Goal: Task Accomplishment & Management: Manage account settings

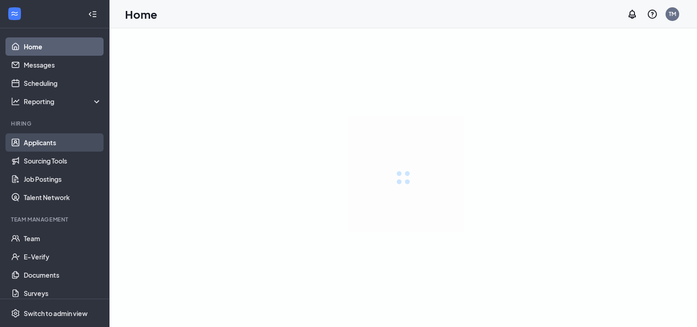
click at [44, 146] on link "Applicants" at bounding box center [63, 142] width 78 height 18
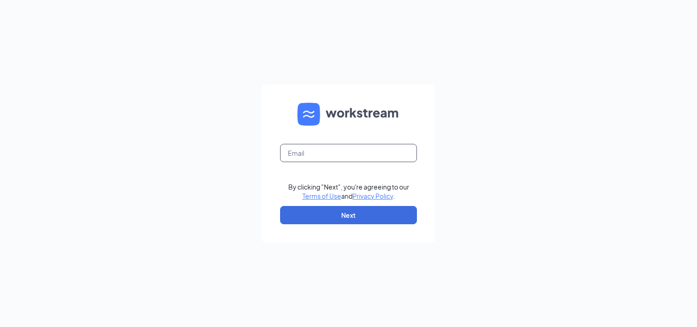
click at [334, 155] on input "text" at bounding box center [348, 153] width 137 height 18
type input "[EMAIL_ADDRESS][DOMAIN_NAME]"
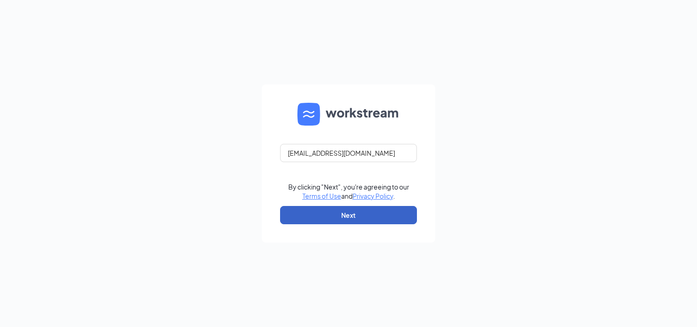
click at [340, 215] on button "Next" at bounding box center [348, 215] width 137 height 18
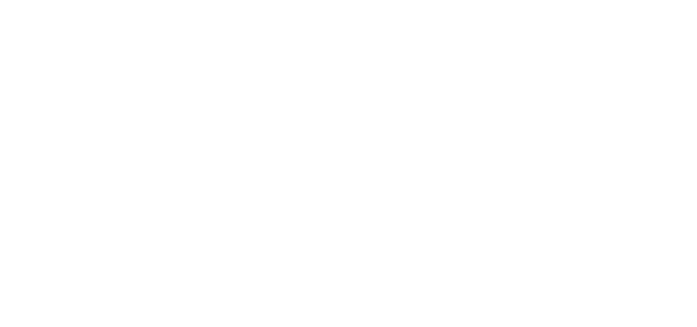
click at [333, 146] on body at bounding box center [348, 163] width 697 height 327
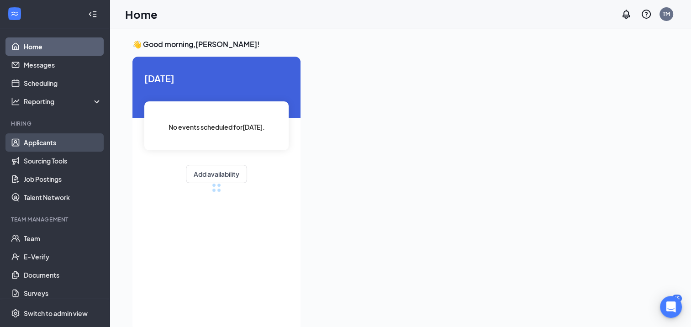
click at [42, 144] on link "Applicants" at bounding box center [63, 142] width 78 height 18
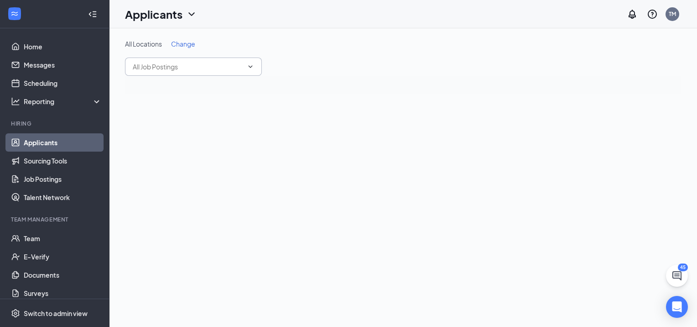
click at [186, 68] on input "text" at bounding box center [188, 67] width 110 height 10
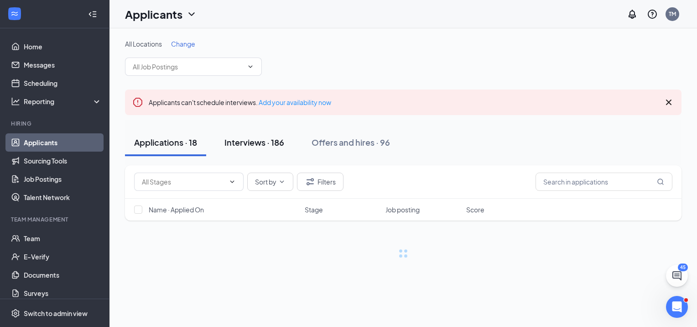
click at [254, 143] on div "Interviews · 186" at bounding box center [255, 141] width 60 height 11
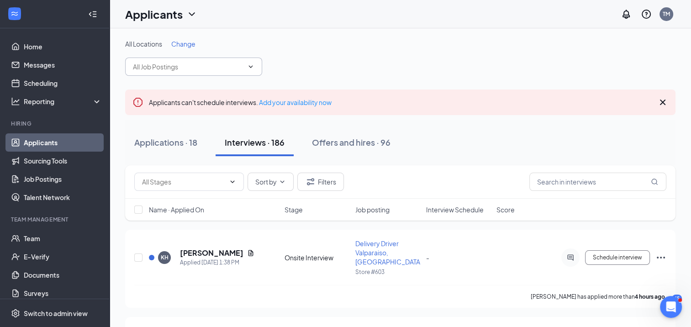
click at [212, 68] on input "text" at bounding box center [188, 67] width 110 height 10
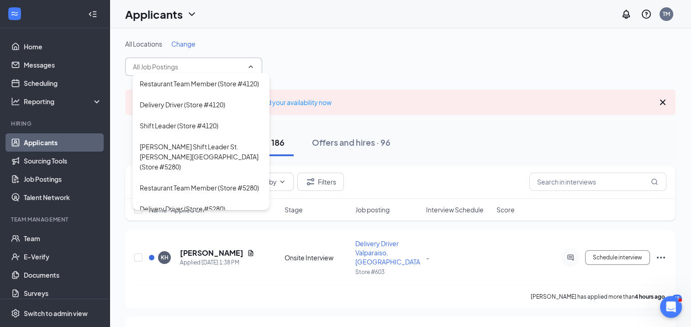
scroll to position [362, 0]
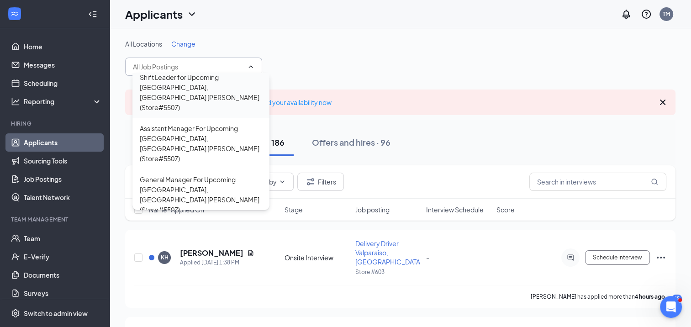
click at [207, 112] on div "Shift Leader for Upcoming South Haven, MI Papa Johns (Store#5507)" at bounding box center [201, 92] width 122 height 40
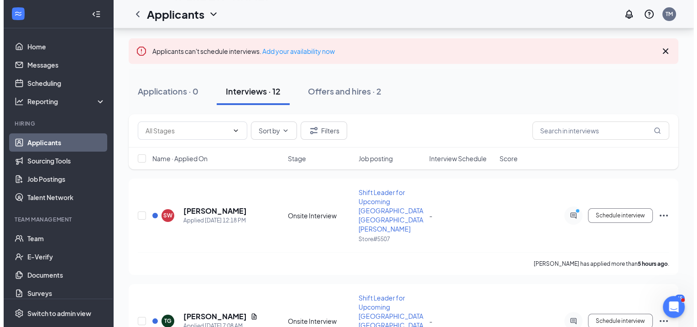
scroll to position [102, 0]
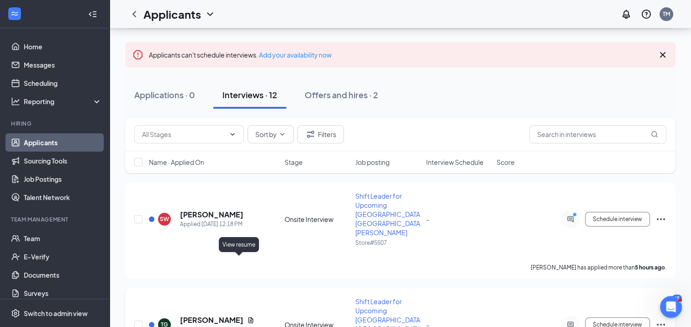
click at [248, 317] on icon "Document" at bounding box center [250, 320] width 5 height 6
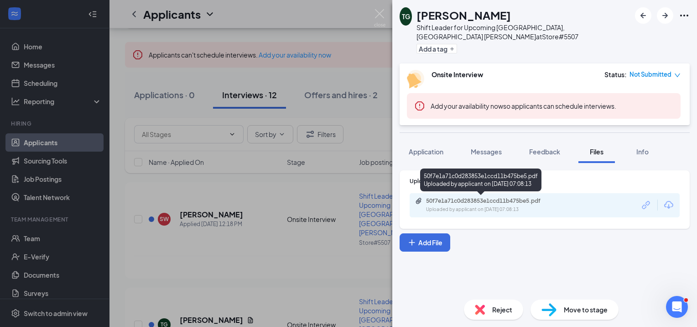
click at [469, 206] on div "Uploaded by applicant on Oct 15, 2025 at 07:08:13" at bounding box center [494, 209] width 137 height 7
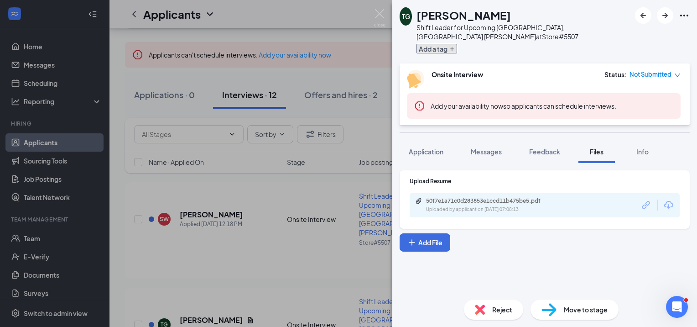
click at [455, 49] on button "Add a tag" at bounding box center [437, 49] width 41 height 10
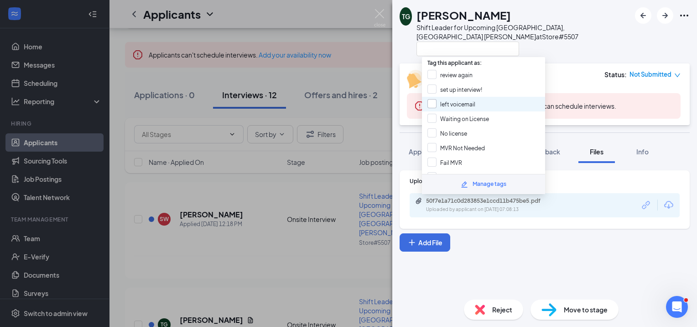
click at [434, 100] on input "left voicemail" at bounding box center [452, 104] width 48 height 10
checkbox input "true"
click at [593, 39] on div "Shift Leader for Upcoming South Haven, MI Papa Johns at Store#5507" at bounding box center [524, 32] width 214 height 18
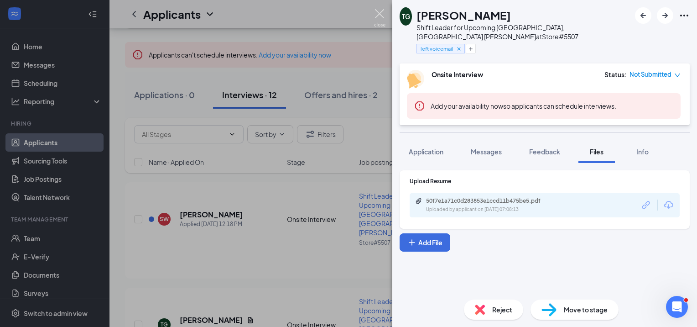
click at [382, 16] on img at bounding box center [379, 18] width 11 height 18
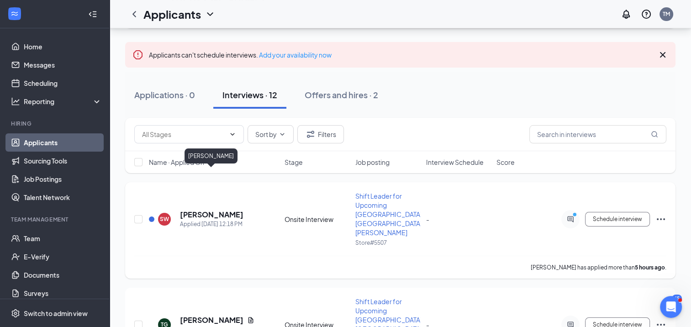
click at [220, 210] on h5 "Stephanie White" at bounding box center [211, 215] width 63 height 10
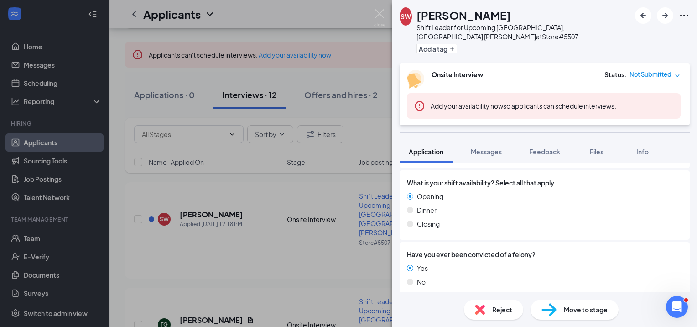
scroll to position [610, 0]
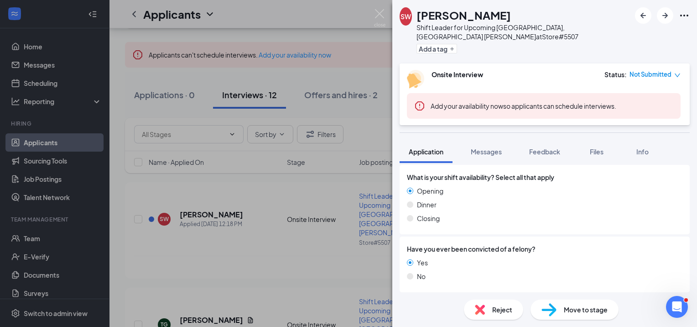
click at [497, 311] on span "Reject" at bounding box center [503, 309] width 20 height 10
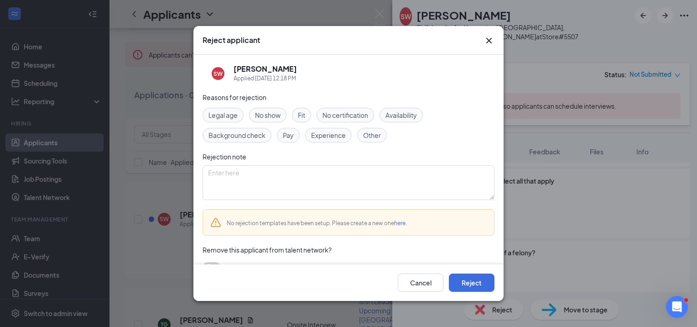
click at [415, 120] on div "Availability" at bounding box center [401, 115] width 43 height 15
click at [393, 115] on span "Availability" at bounding box center [401, 115] width 31 height 10
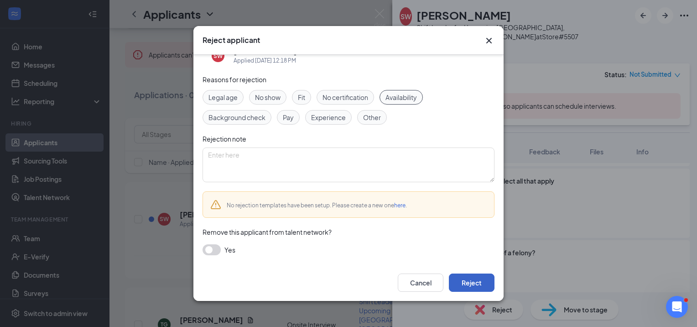
click at [472, 284] on button "Reject" at bounding box center [472, 282] width 46 height 18
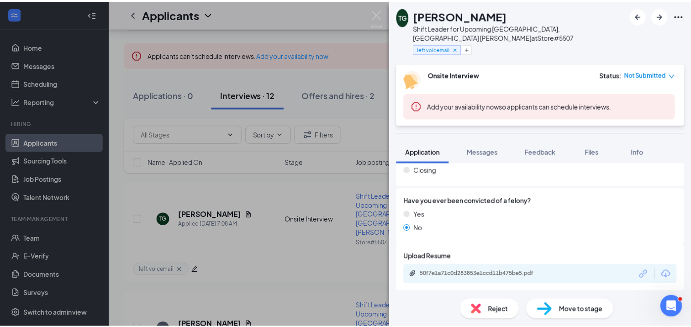
scroll to position [661, 0]
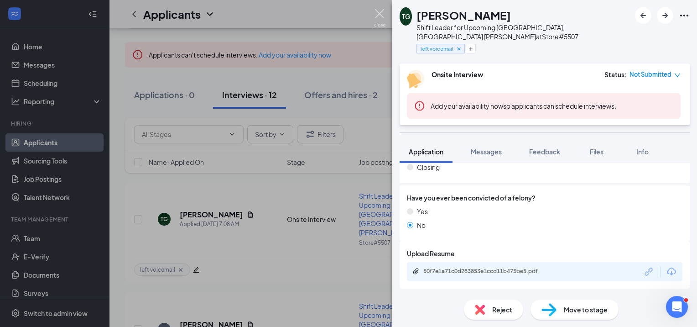
click at [382, 11] on img at bounding box center [379, 18] width 11 height 18
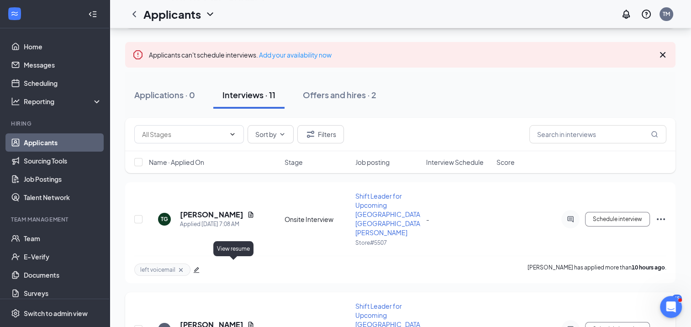
click at [248, 321] on icon "Document" at bounding box center [250, 324] width 5 height 6
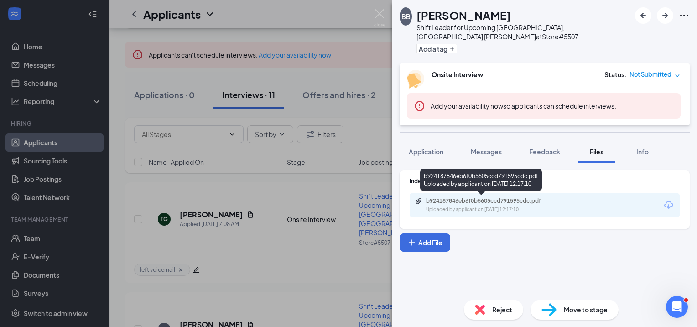
click at [457, 206] on div "Uploaded by applicant on Oct 09, 2025 at 12:17:10" at bounding box center [494, 209] width 137 height 7
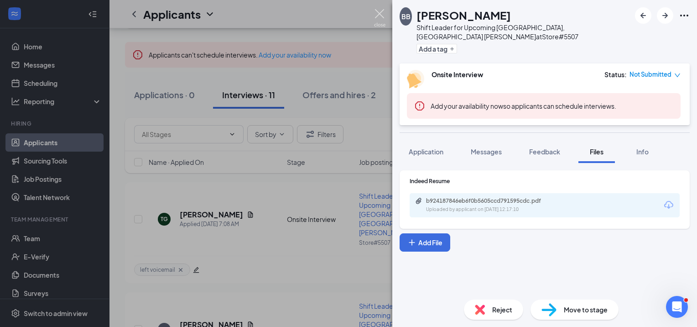
click at [378, 10] on img at bounding box center [379, 18] width 11 height 18
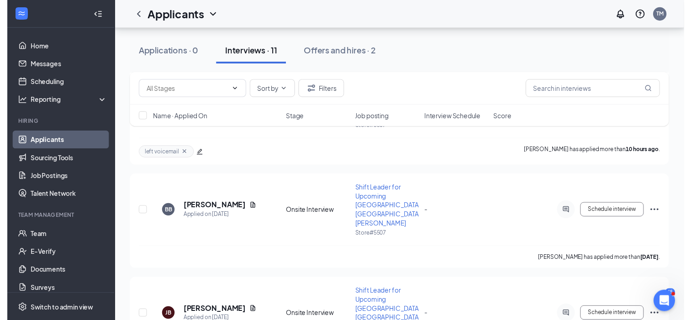
scroll to position [220, 0]
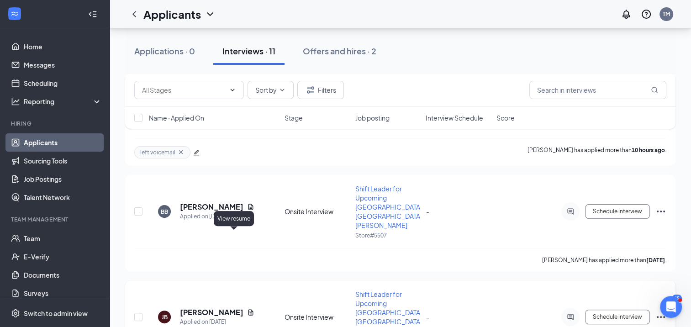
click at [248, 309] on icon "Document" at bounding box center [250, 312] width 5 height 6
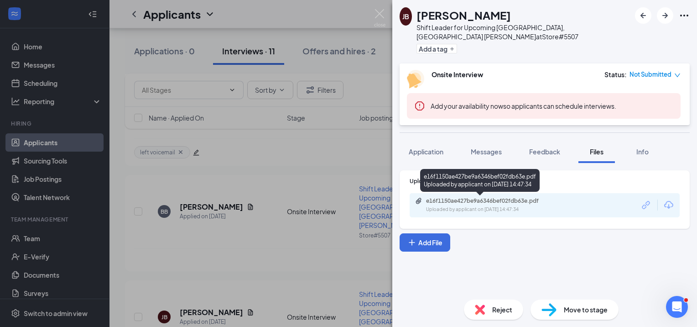
click at [462, 211] on div "Uploaded by applicant on Oct 08, 2025 at 14:47:34" at bounding box center [494, 209] width 137 height 7
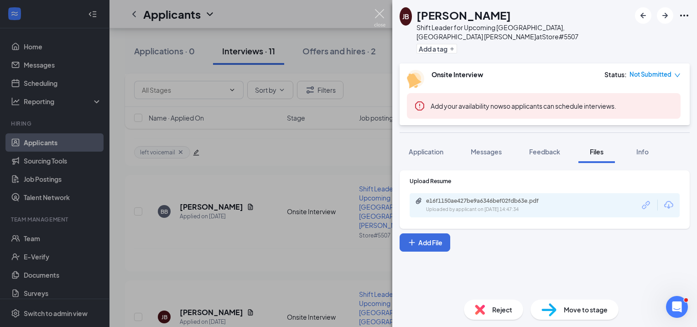
click at [378, 16] on img at bounding box center [379, 18] width 11 height 18
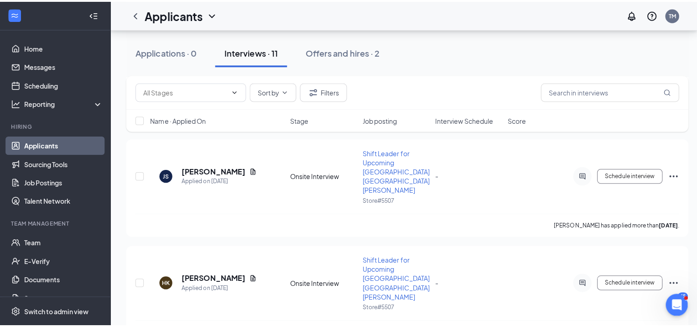
scroll to position [471, 0]
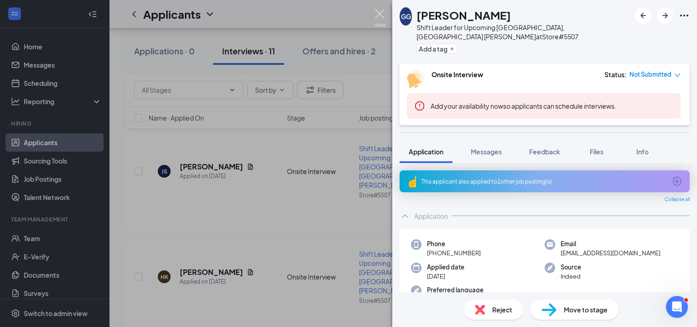
click at [382, 13] on img at bounding box center [379, 18] width 11 height 18
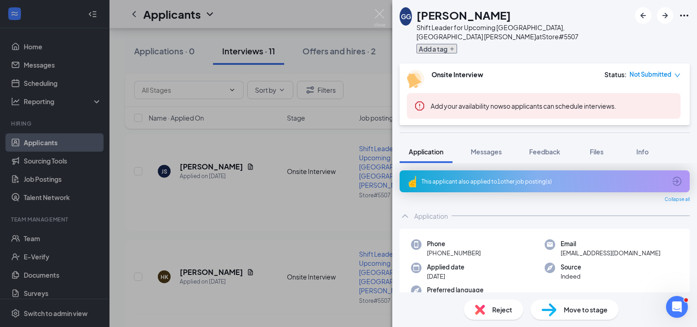
click at [444, 49] on button "Add a tag" at bounding box center [437, 49] width 41 height 10
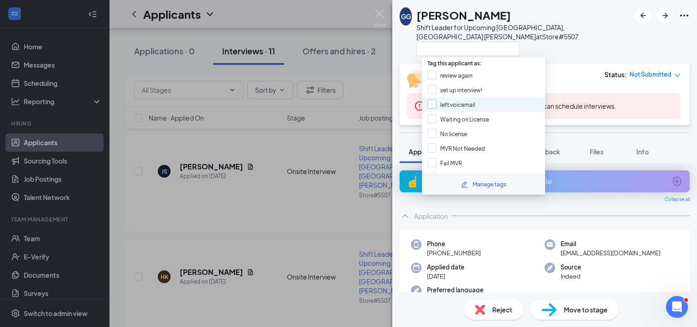
click at [433, 104] on input "left voicemail" at bounding box center [452, 105] width 48 height 10
checkbox input "true"
click at [599, 48] on div at bounding box center [524, 48] width 214 height 15
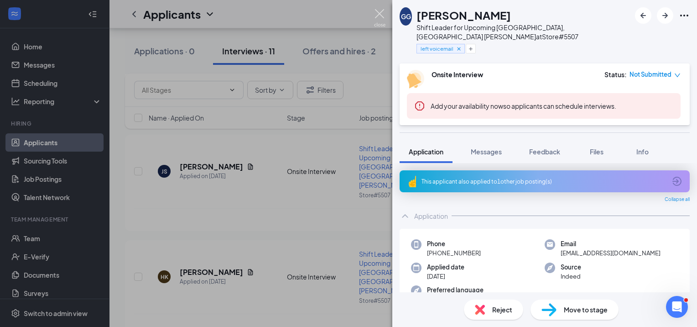
click at [380, 11] on img at bounding box center [379, 18] width 11 height 18
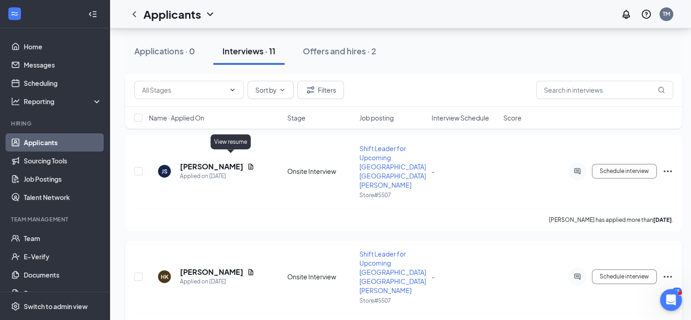
click at [248, 269] on icon "Document" at bounding box center [250, 272] width 5 height 6
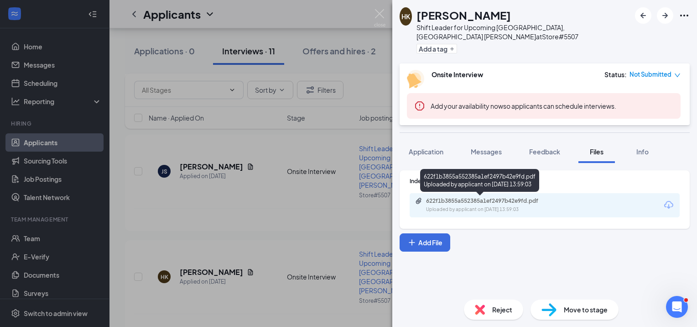
click at [487, 206] on div "Uploaded by applicant on Oct 07, 2025 at 13:59:03" at bounding box center [494, 209] width 137 height 7
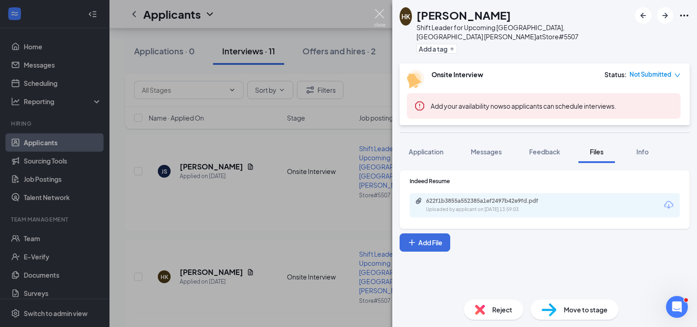
click at [380, 11] on img at bounding box center [379, 18] width 11 height 18
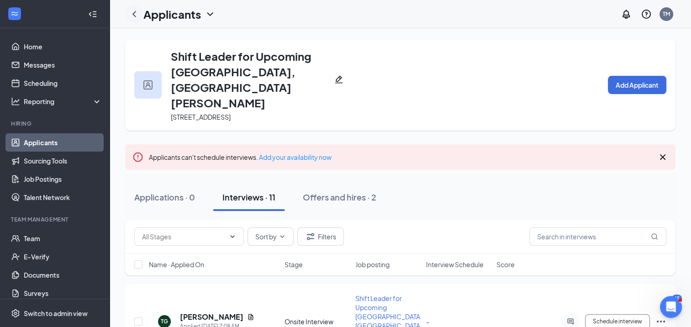
click at [135, 13] on icon "ChevronLeft" at bounding box center [134, 14] width 11 height 11
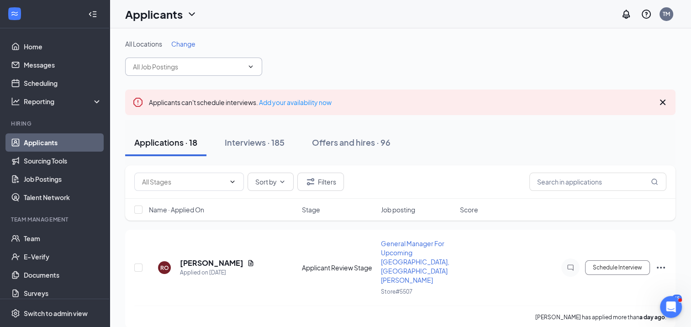
click at [166, 66] on input "text" at bounding box center [188, 67] width 110 height 10
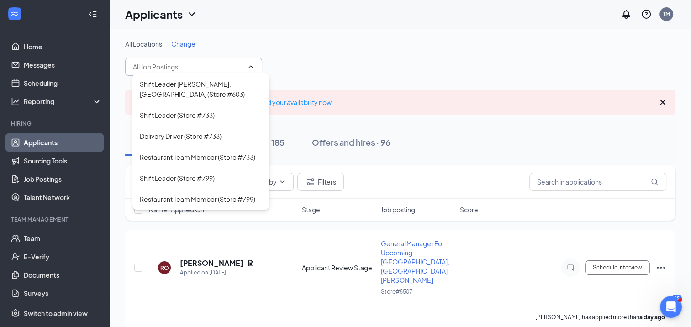
scroll to position [362, 0]
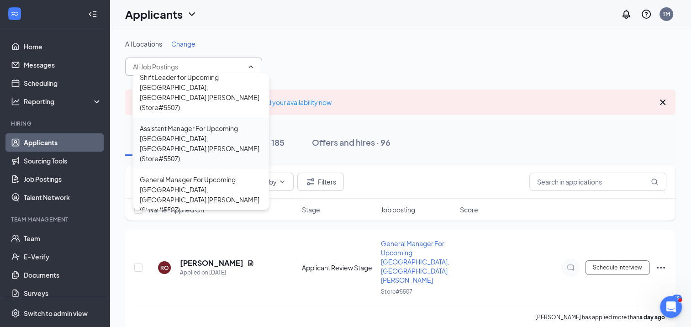
click at [201, 151] on div "Assistant Manager For Upcoming South Haven, MI Papa Johns (Store#5507)" at bounding box center [201, 143] width 122 height 40
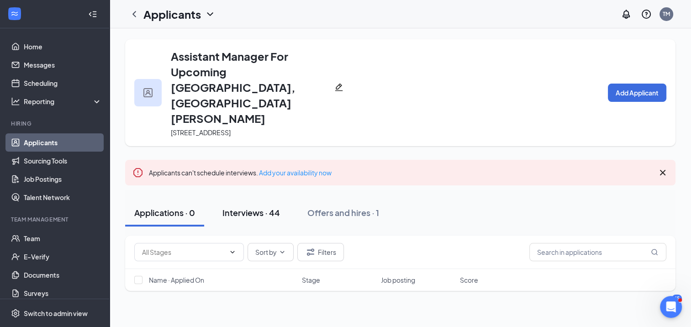
click at [264, 207] on div "Interviews · 44" at bounding box center [251, 212] width 58 height 11
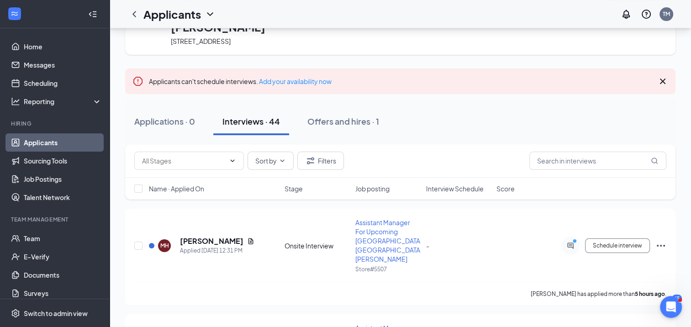
scroll to position [127, 0]
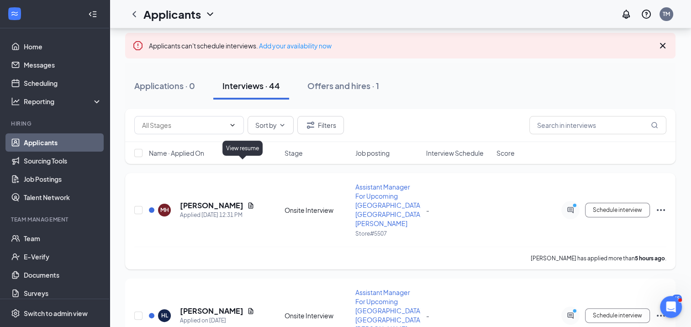
click at [248, 202] on icon "Document" at bounding box center [250, 205] width 5 height 6
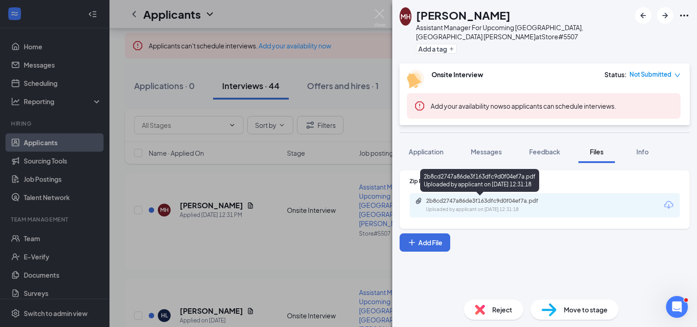
click at [462, 205] on div "2b8cd2747a86de3f163dfc9d0f04ef7a.pdf Uploaded by applicant on Oct 15, 2025 at 1…" at bounding box center [489, 205] width 148 height 16
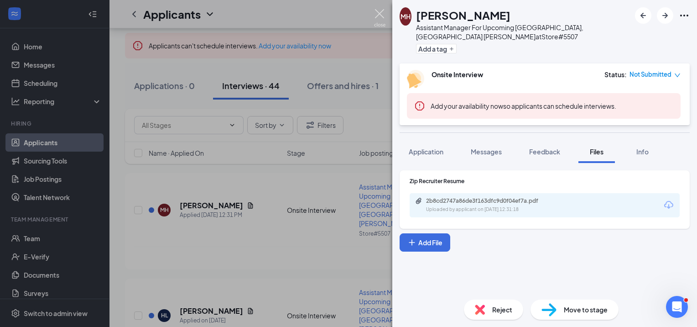
click at [380, 10] on img at bounding box center [379, 18] width 11 height 18
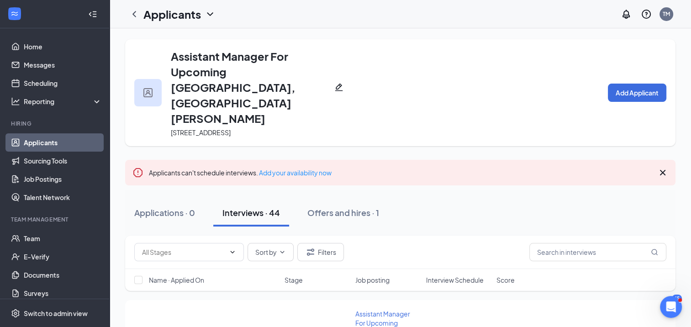
click at [135, 13] on icon "ChevronLeft" at bounding box center [134, 14] width 11 height 11
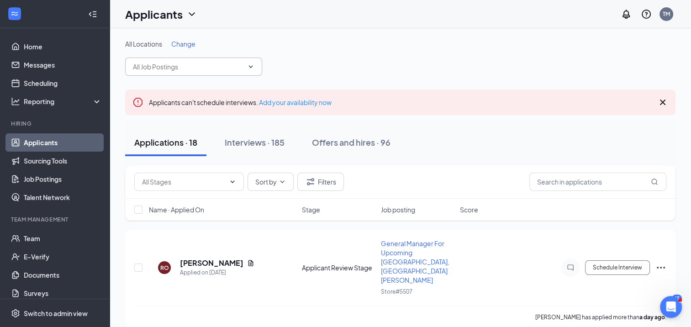
click at [224, 62] on input "text" at bounding box center [188, 67] width 110 height 10
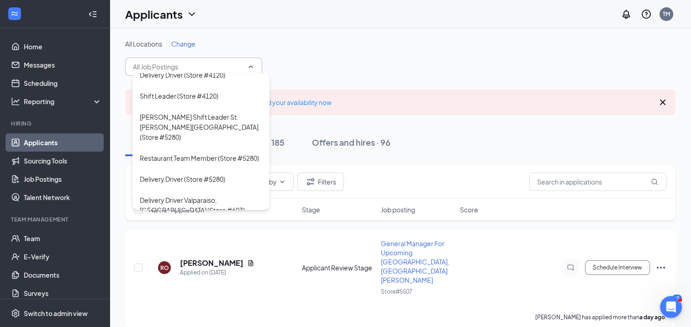
scroll to position [33, 0]
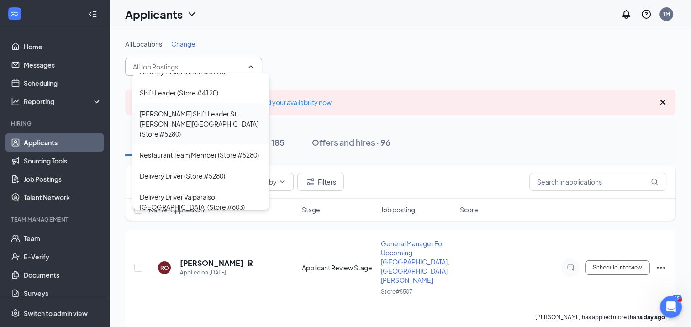
click at [159, 132] on div "Papa Johns Shift Leader St. Joe, MI (Store #5280)" at bounding box center [201, 124] width 122 height 30
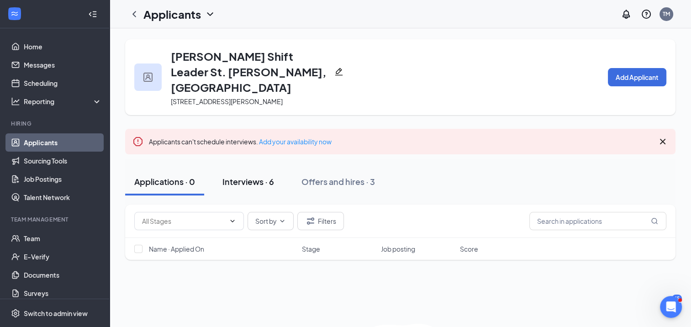
click at [237, 176] on div "Interviews · 6" at bounding box center [248, 181] width 52 height 11
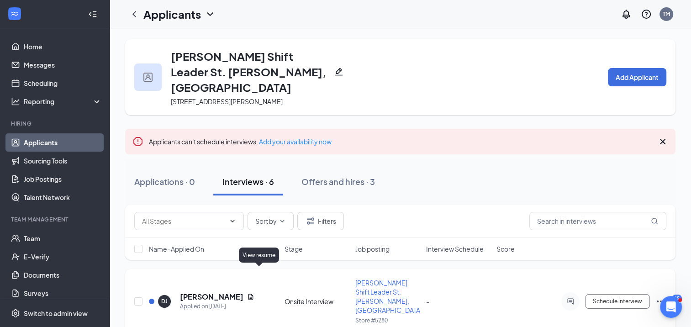
click at [254, 293] on icon "Document" at bounding box center [250, 296] width 7 height 7
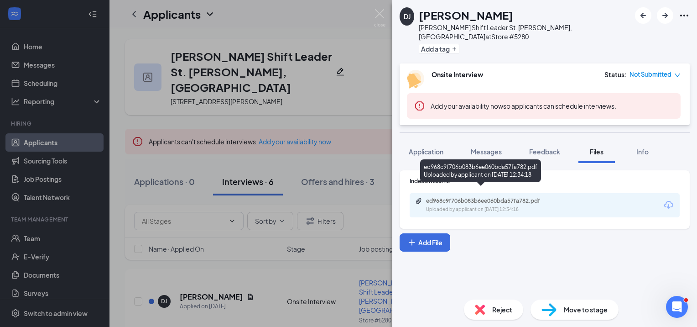
click at [492, 197] on div "ed968c9f706b083b6ee060bda57fa782.pdf Uploaded by applicant on Oct 14, 2025 at 1…" at bounding box center [489, 205] width 148 height 16
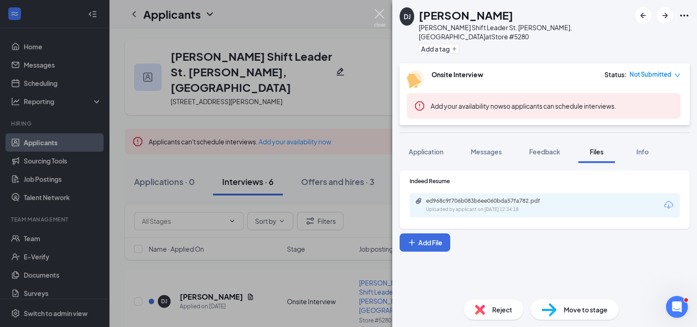
click at [377, 15] on img at bounding box center [379, 18] width 11 height 18
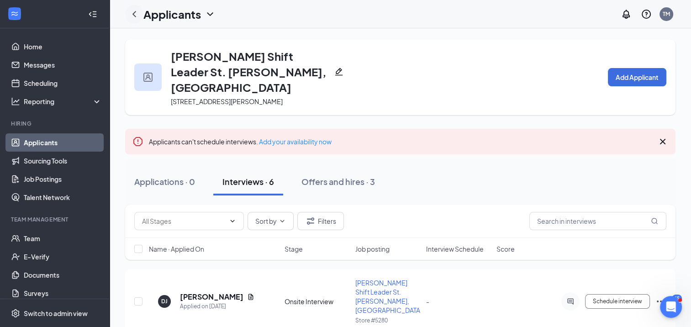
click at [133, 16] on icon "ChevronLeft" at bounding box center [134, 14] width 11 height 11
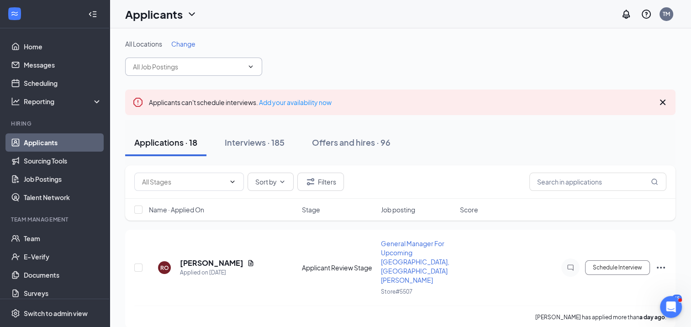
click at [252, 68] on icon "ChevronDown" at bounding box center [250, 66] width 7 height 7
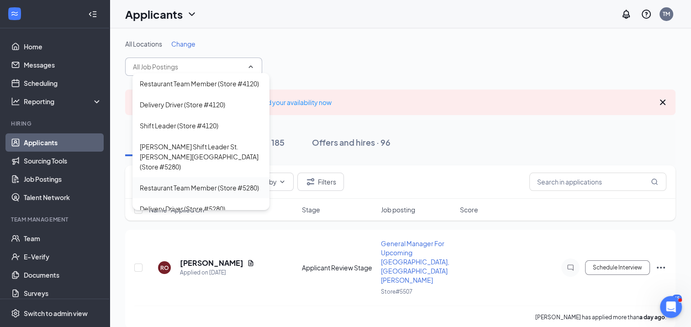
click at [197, 188] on div "Restaurant Team Member (Store #5280)" at bounding box center [199, 188] width 119 height 10
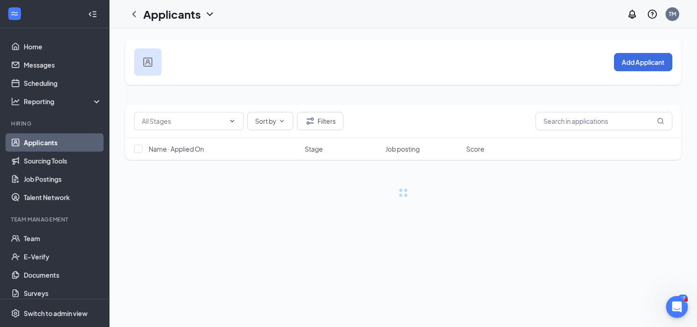
click at [197, 153] on span "Name · Applied On" at bounding box center [176, 148] width 55 height 9
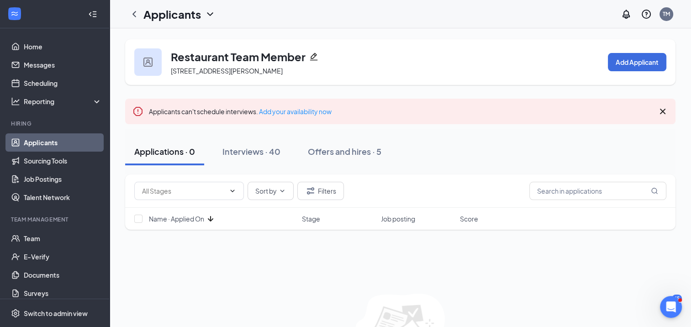
scroll to position [2, 0]
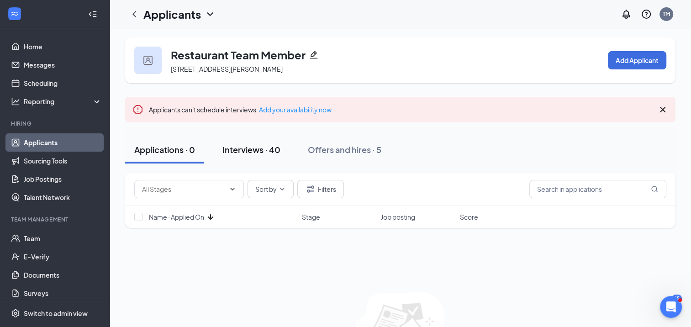
click at [280, 142] on button "Interviews · 40" at bounding box center [251, 149] width 76 height 27
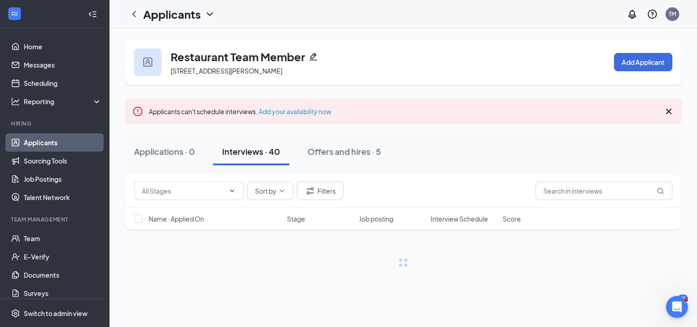
click at [229, 154] on div "Interviews · 40" at bounding box center [251, 151] width 58 height 11
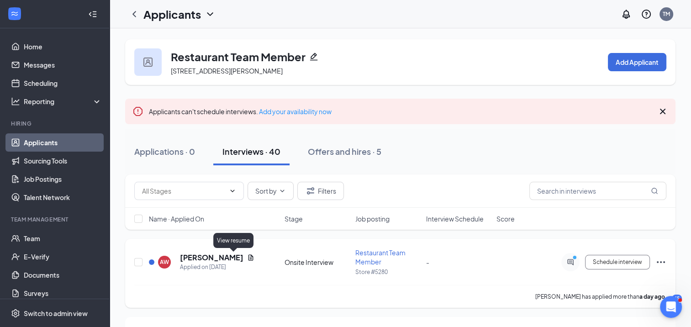
click at [248, 256] on icon "Document" at bounding box center [250, 257] width 5 height 6
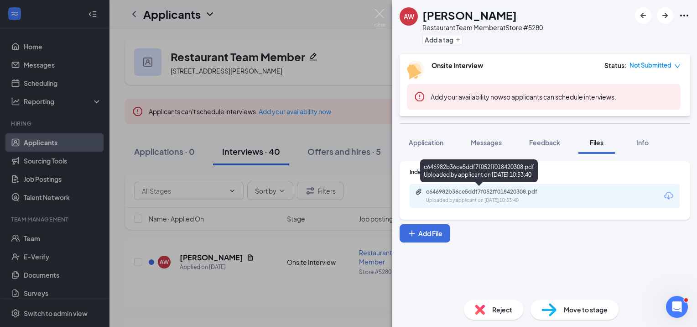
click at [481, 194] on div "c646982b36ce5ddf7f052ff018420308.pdf" at bounding box center [490, 191] width 128 height 7
click at [467, 194] on div "c646982b36ce5ddf7f052ff018420308.pdf" at bounding box center [490, 191] width 128 height 7
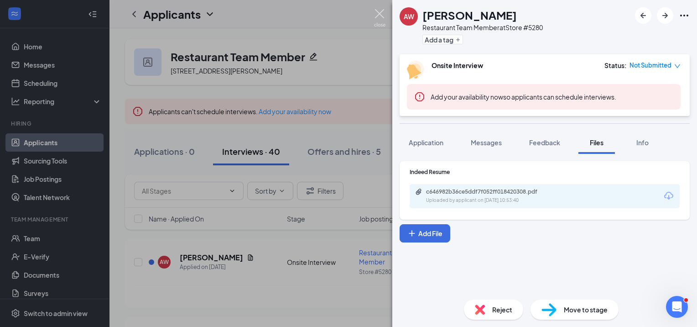
click at [382, 13] on img at bounding box center [379, 18] width 11 height 18
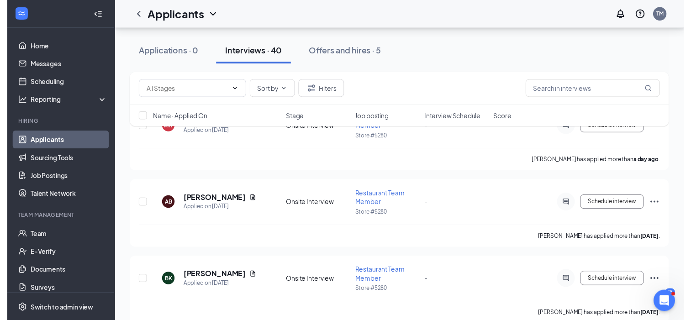
scroll to position [131, 0]
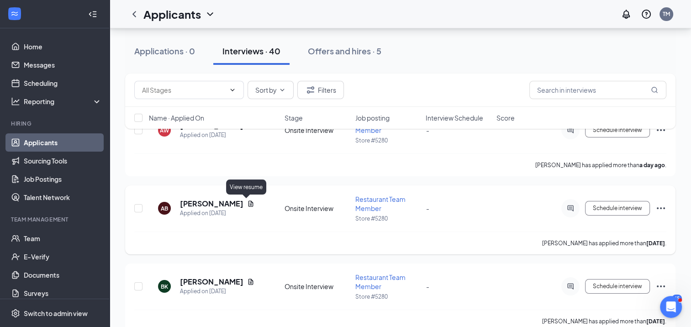
click at [247, 206] on icon "Document" at bounding box center [250, 203] width 7 height 7
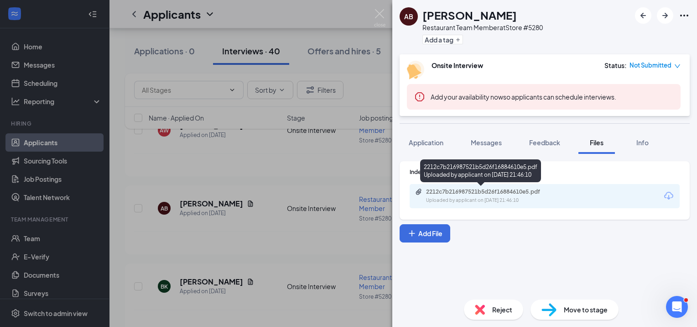
click at [458, 198] on div "Uploaded by applicant on Oct 13, 2025 at 21:46:10" at bounding box center [494, 200] width 137 height 7
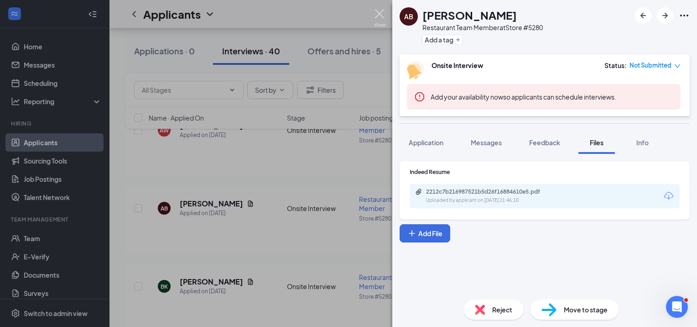
click at [380, 14] on img at bounding box center [379, 18] width 11 height 18
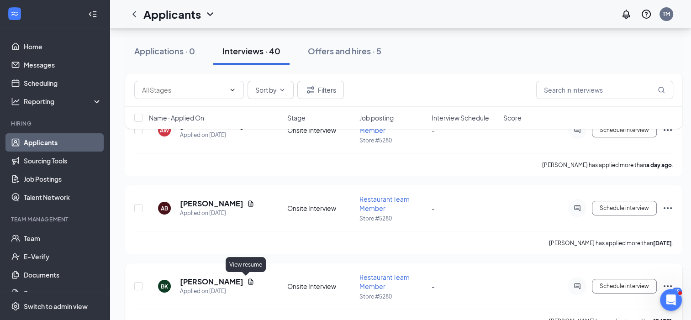
click at [248, 281] on icon "Document" at bounding box center [250, 282] width 5 height 6
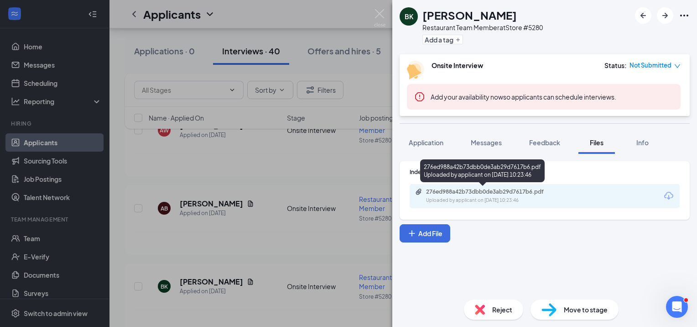
click at [446, 189] on div "276ed988a42b73dbb0de3ab29d7617b6.pdf" at bounding box center [490, 191] width 128 height 7
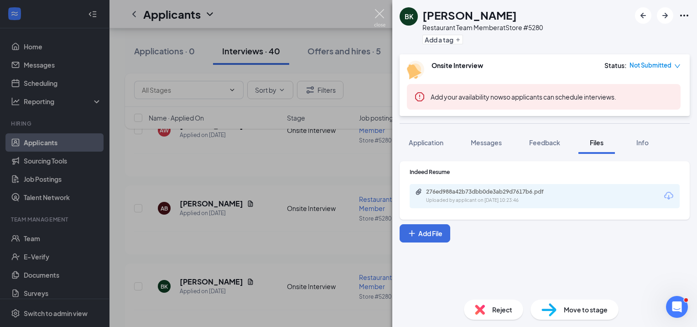
click at [381, 13] on img at bounding box center [379, 18] width 11 height 18
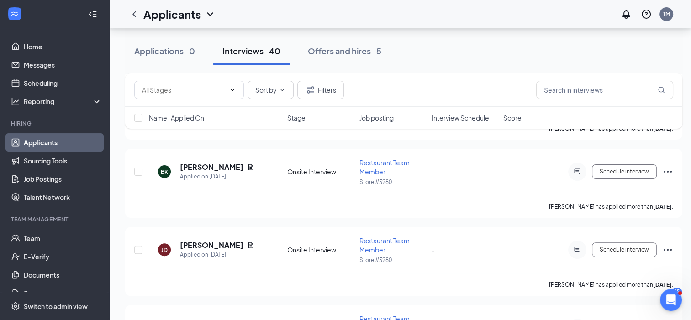
scroll to position [247, 0]
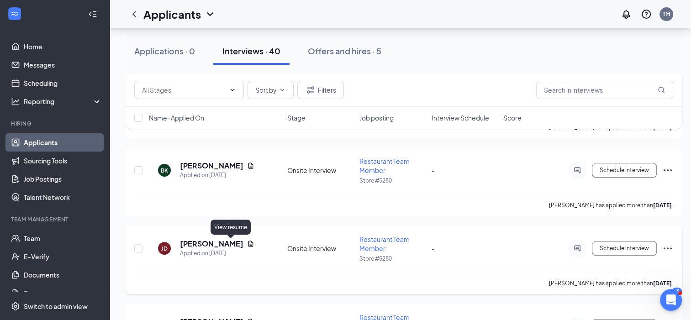
click at [247, 242] on icon "Document" at bounding box center [250, 243] width 7 height 7
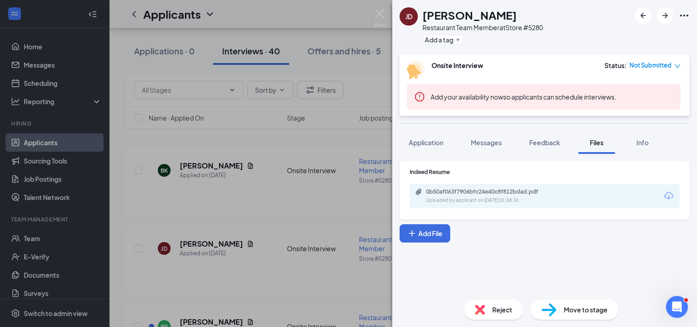
click at [456, 187] on div "0b50af063f7906bfc24e40c8f812bdad.pdf Uploaded by applicant on Oct 11, 2025 at 0…" at bounding box center [545, 196] width 270 height 24
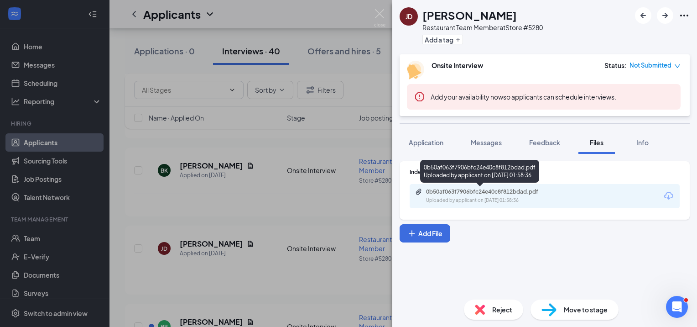
click at [450, 189] on div "0b50af063f7906bfc24e40c8f812bdad.pdf" at bounding box center [490, 191] width 128 height 7
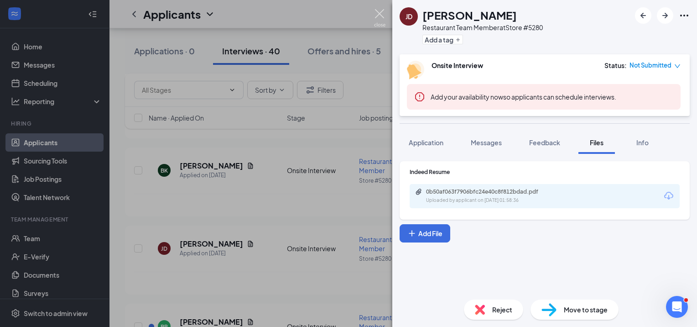
click at [379, 11] on img at bounding box center [379, 18] width 11 height 18
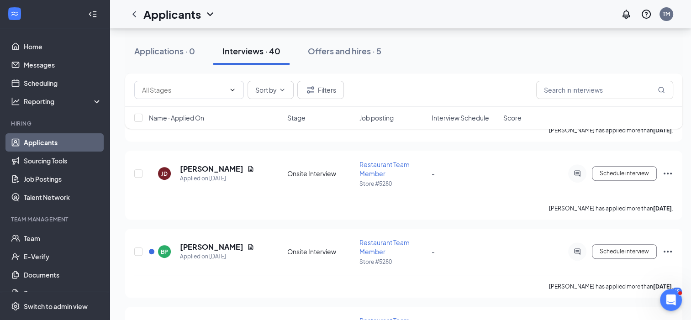
scroll to position [320, 0]
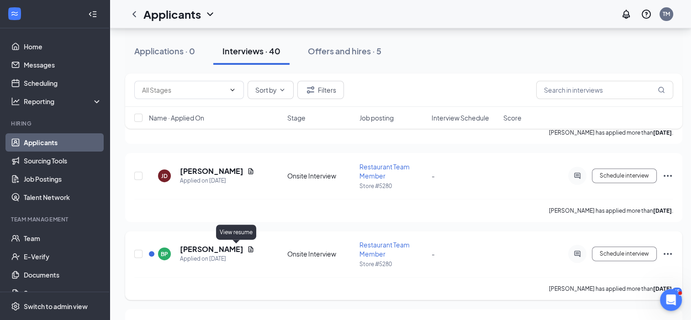
click at [248, 249] on icon "Document" at bounding box center [250, 249] width 5 height 6
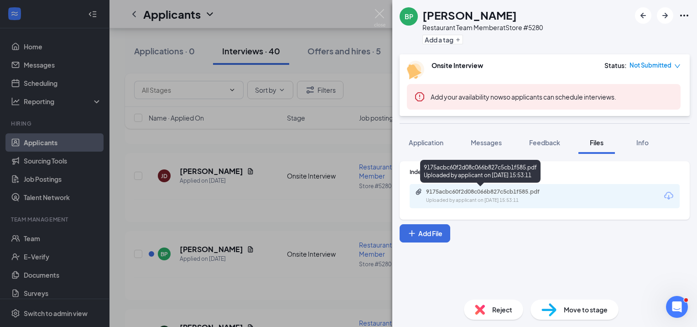
click at [437, 190] on div "9175acbc60f2d08c066b827c5cb1f585.pdf" at bounding box center [490, 191] width 128 height 7
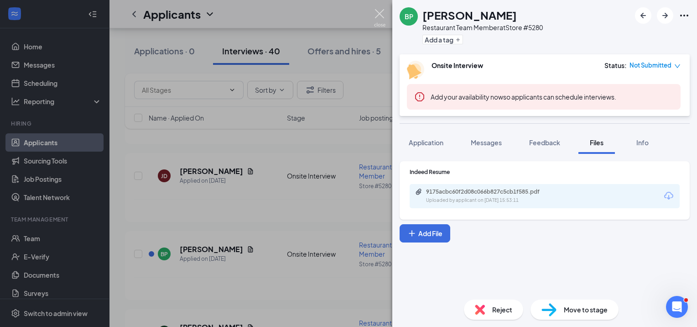
click at [380, 13] on img at bounding box center [379, 18] width 11 height 18
